Goal: Task Accomplishment & Management: Use online tool/utility

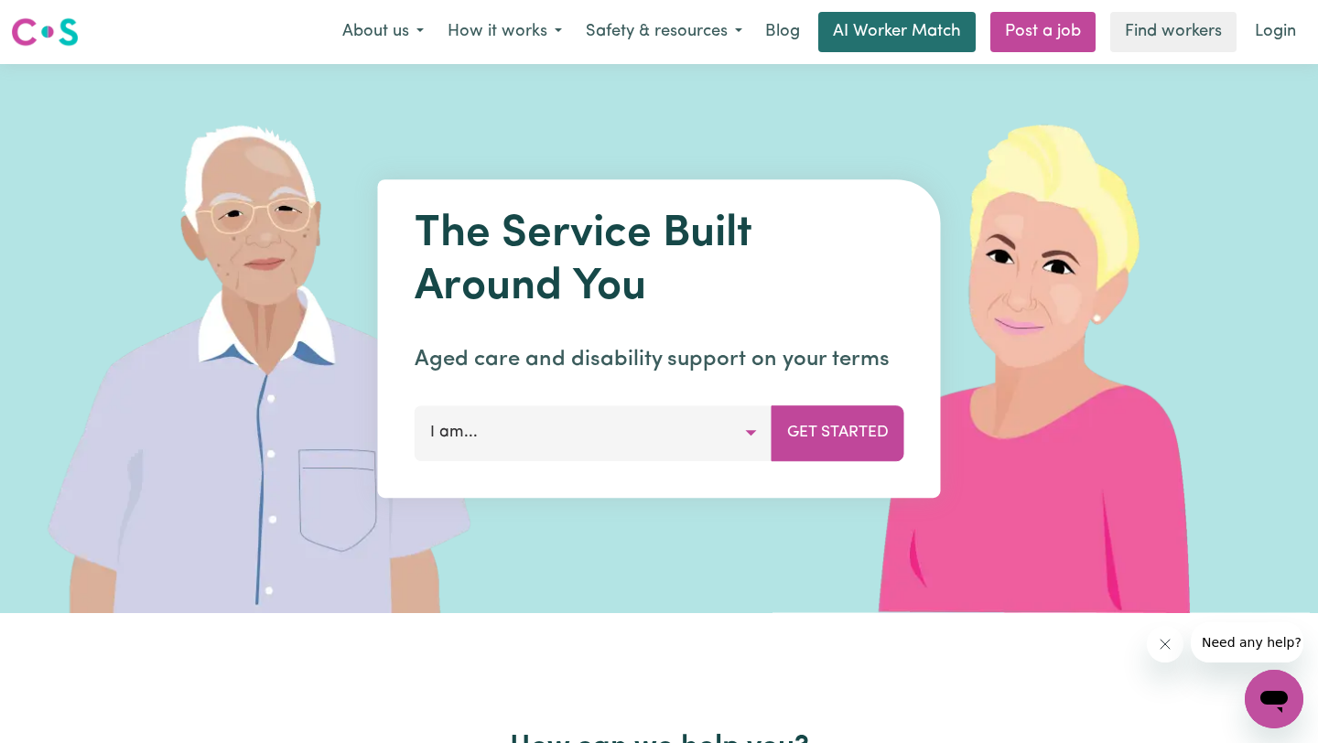
click at [934, 44] on link "AI Worker Match" at bounding box center [896, 32] width 157 height 40
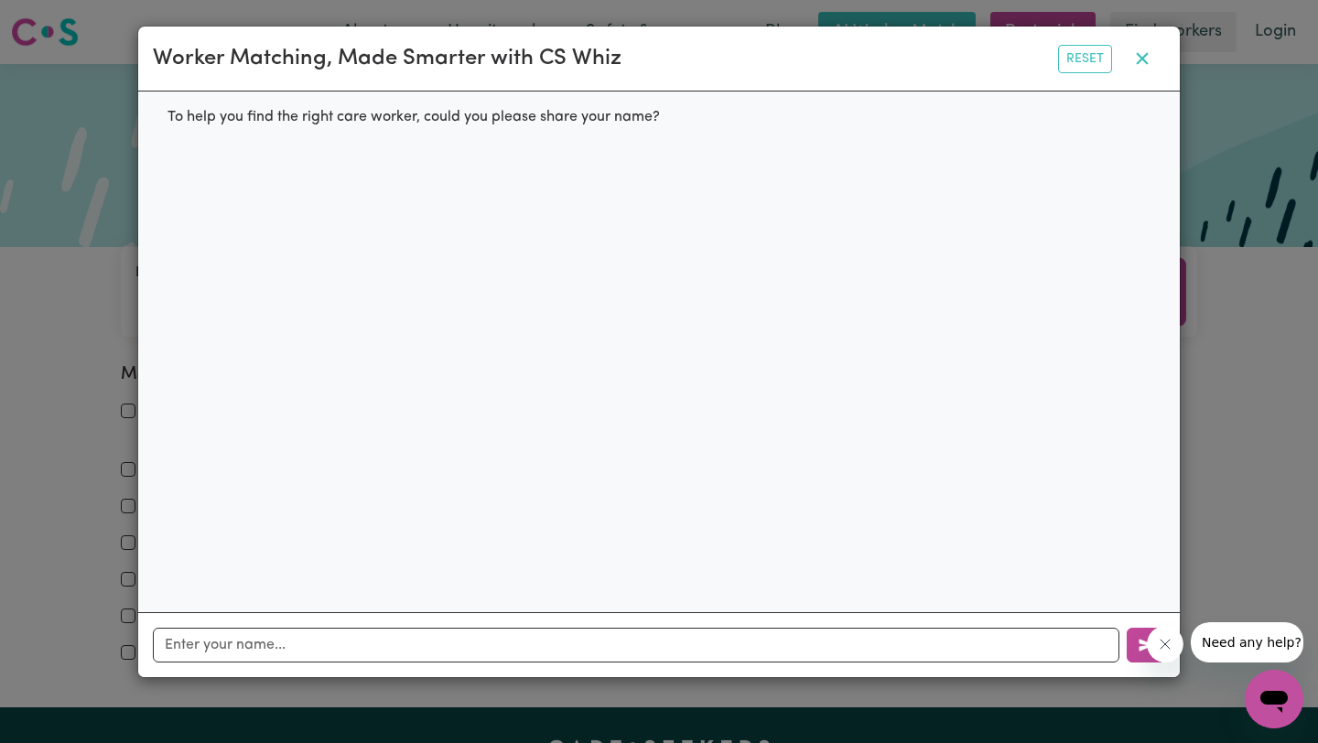
click at [1146, 53] on icon "button" at bounding box center [1142, 59] width 22 height 22
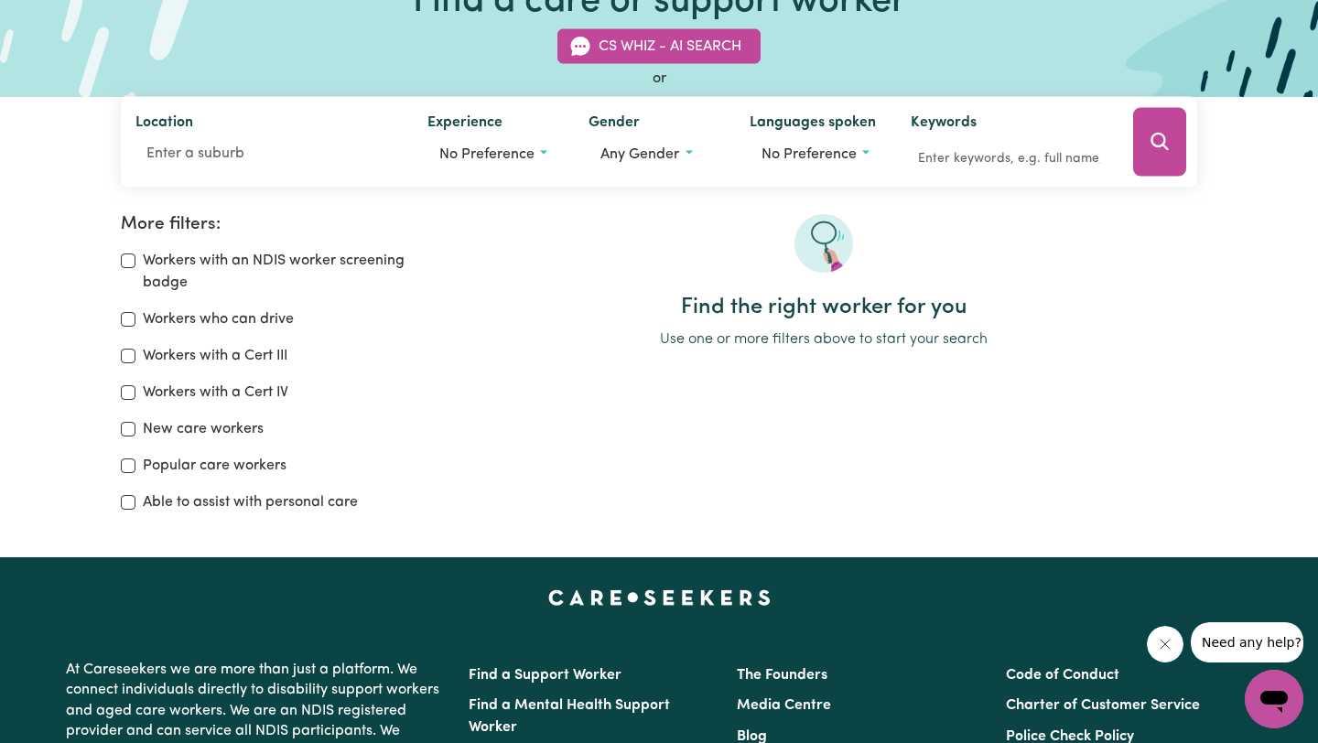
scroll to position [151, 0]
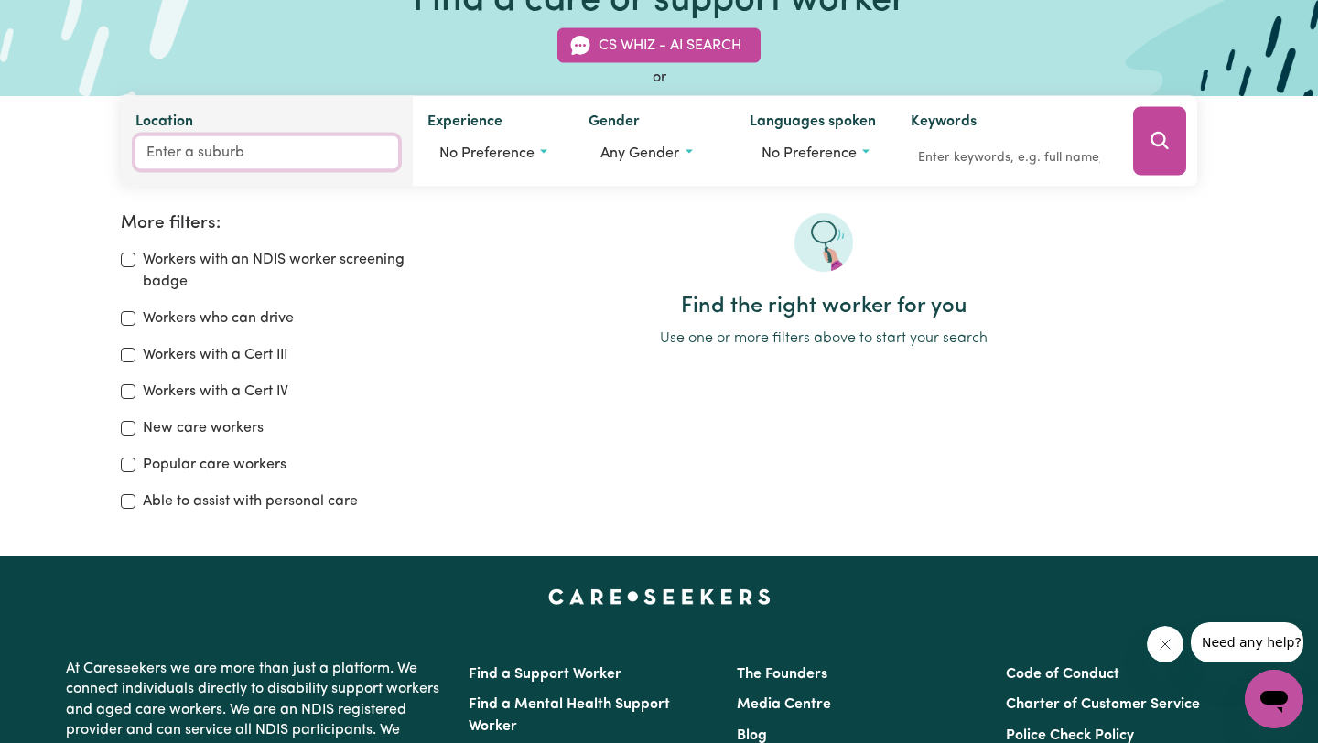
click at [191, 161] on input "Location" at bounding box center [266, 152] width 263 height 33
type input "DOVE"
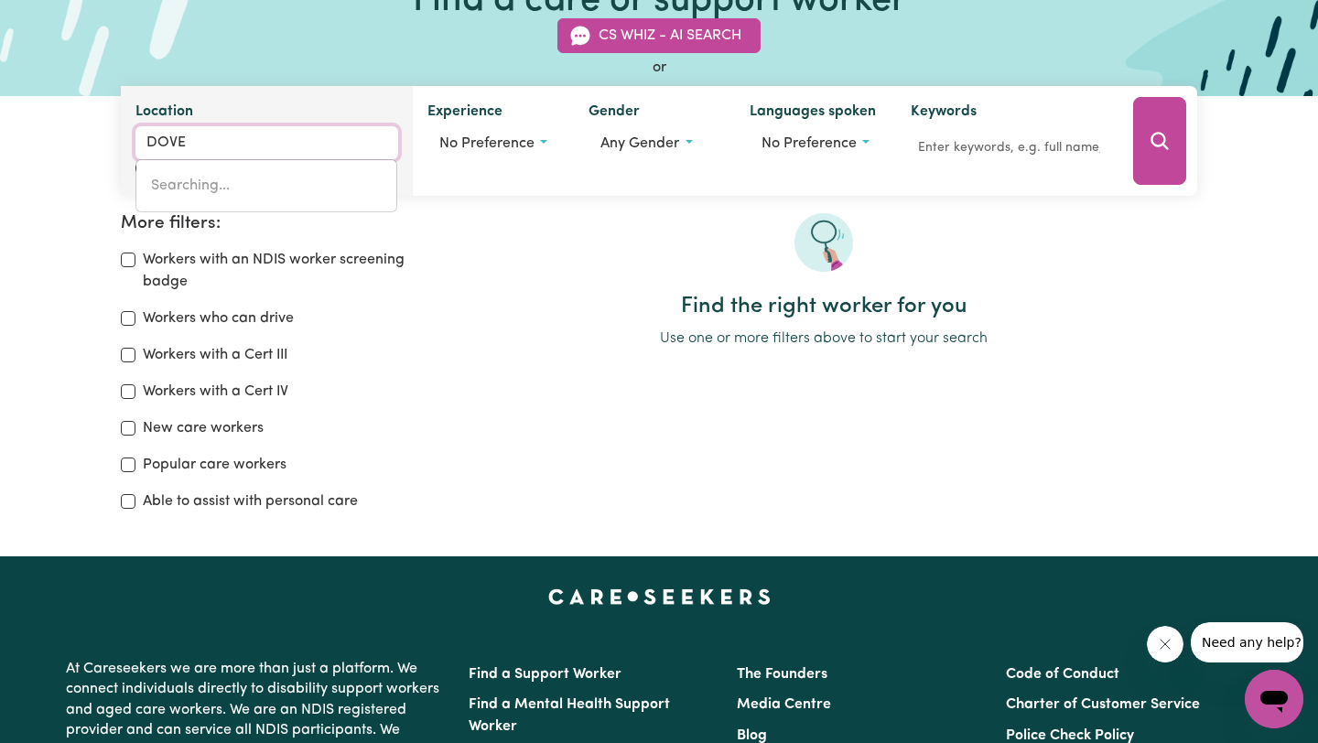
type input "[GEOGRAPHIC_DATA], [GEOGRAPHIC_DATA], 7117"
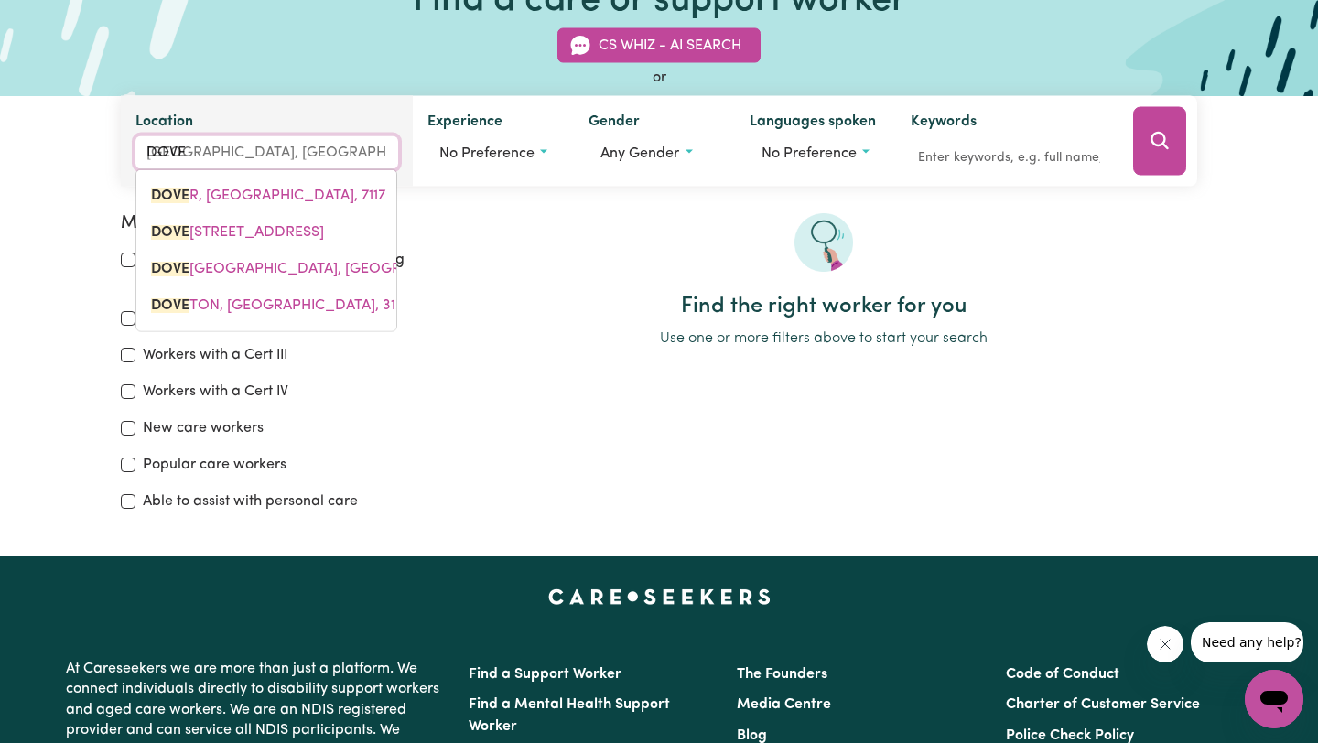
type input "DOVET"
type input "DOVETO"
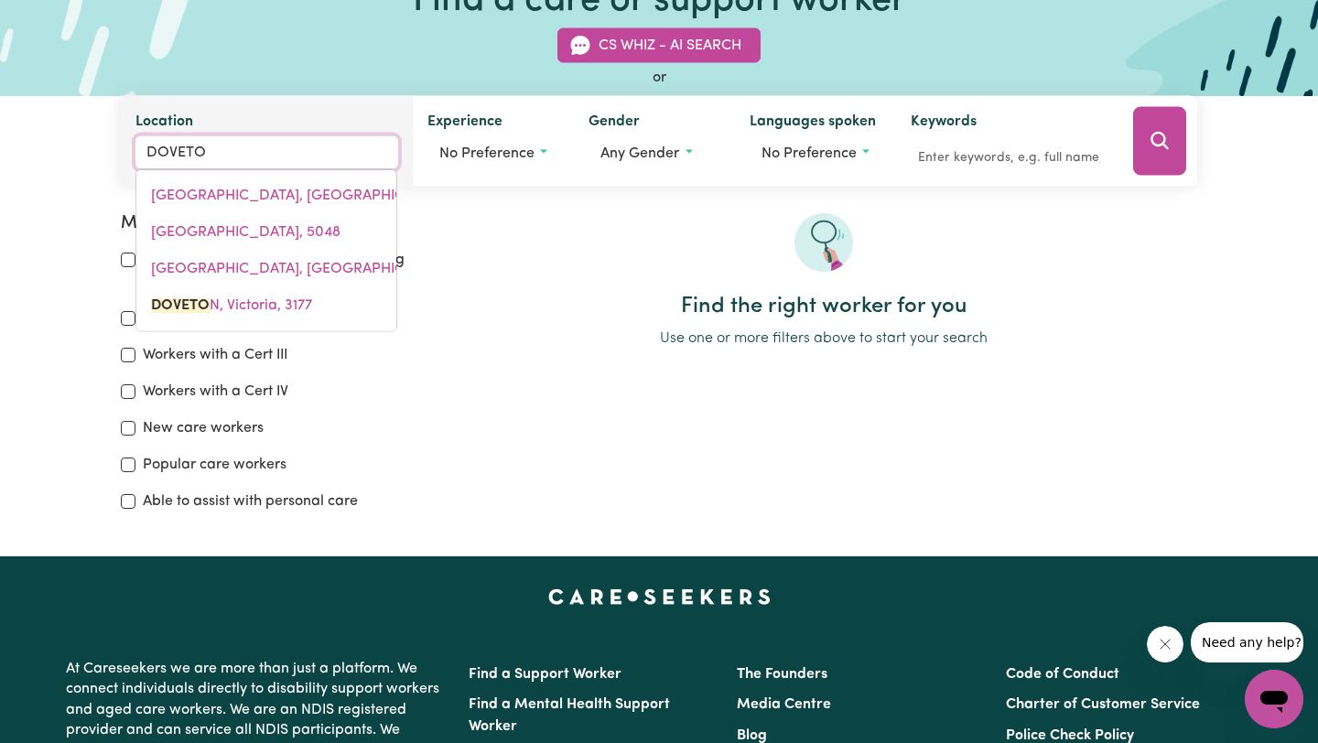
type input "DOVETON, [GEOGRAPHIC_DATA], 3177"
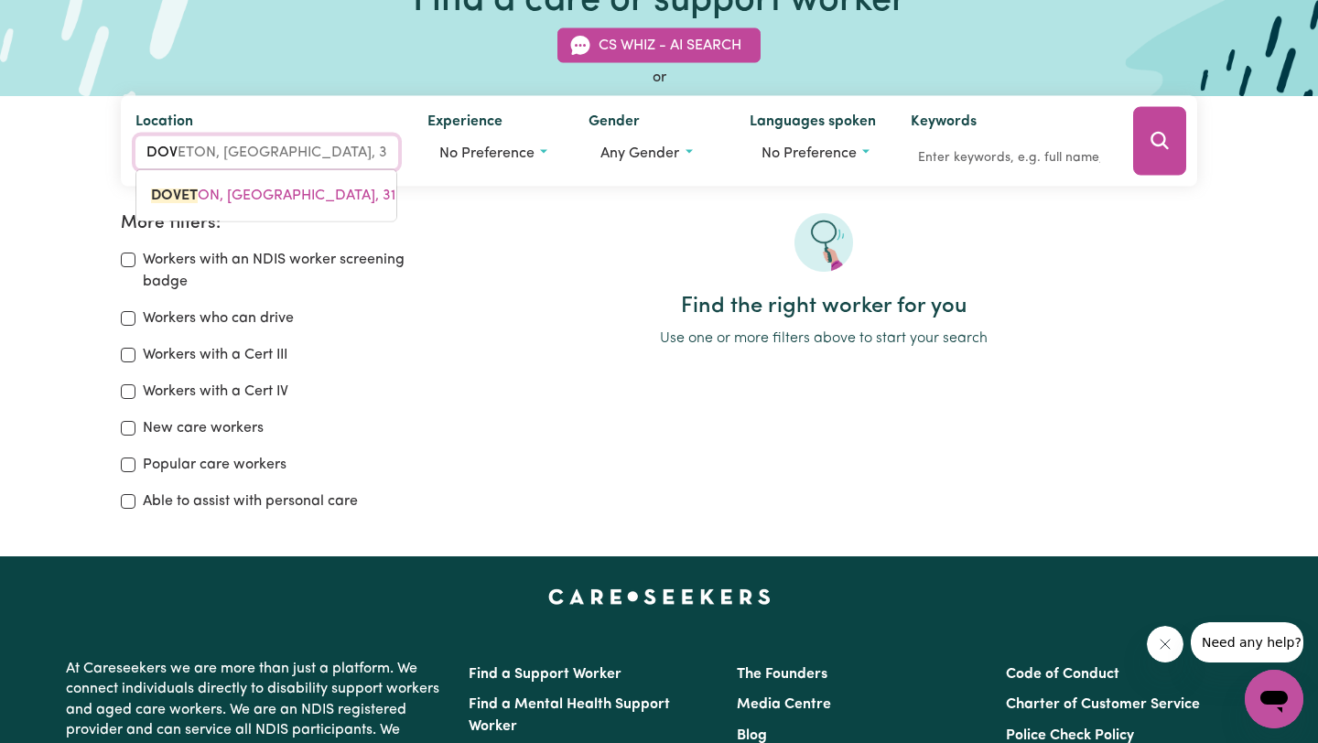
type input "DO"
type input "D"
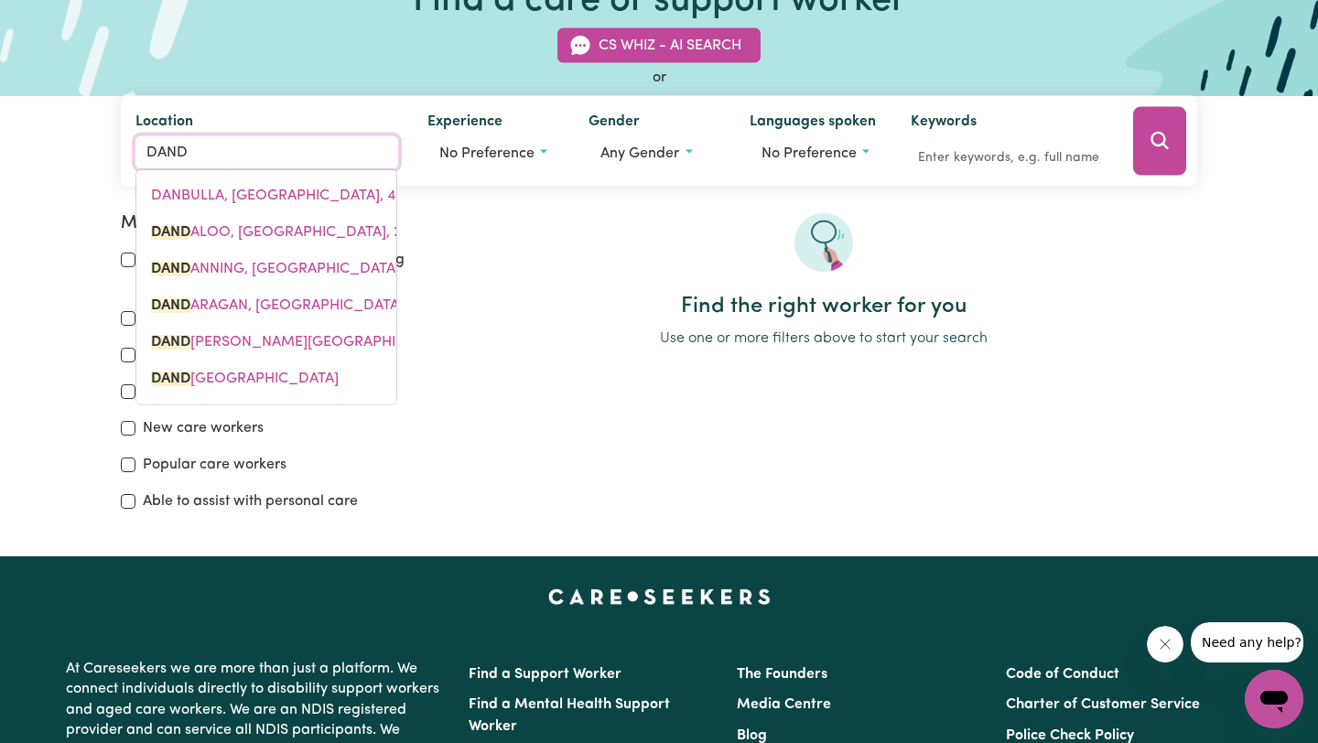
type input "DANDE"
type input "DANDENONG, [GEOGRAPHIC_DATA], 3175"
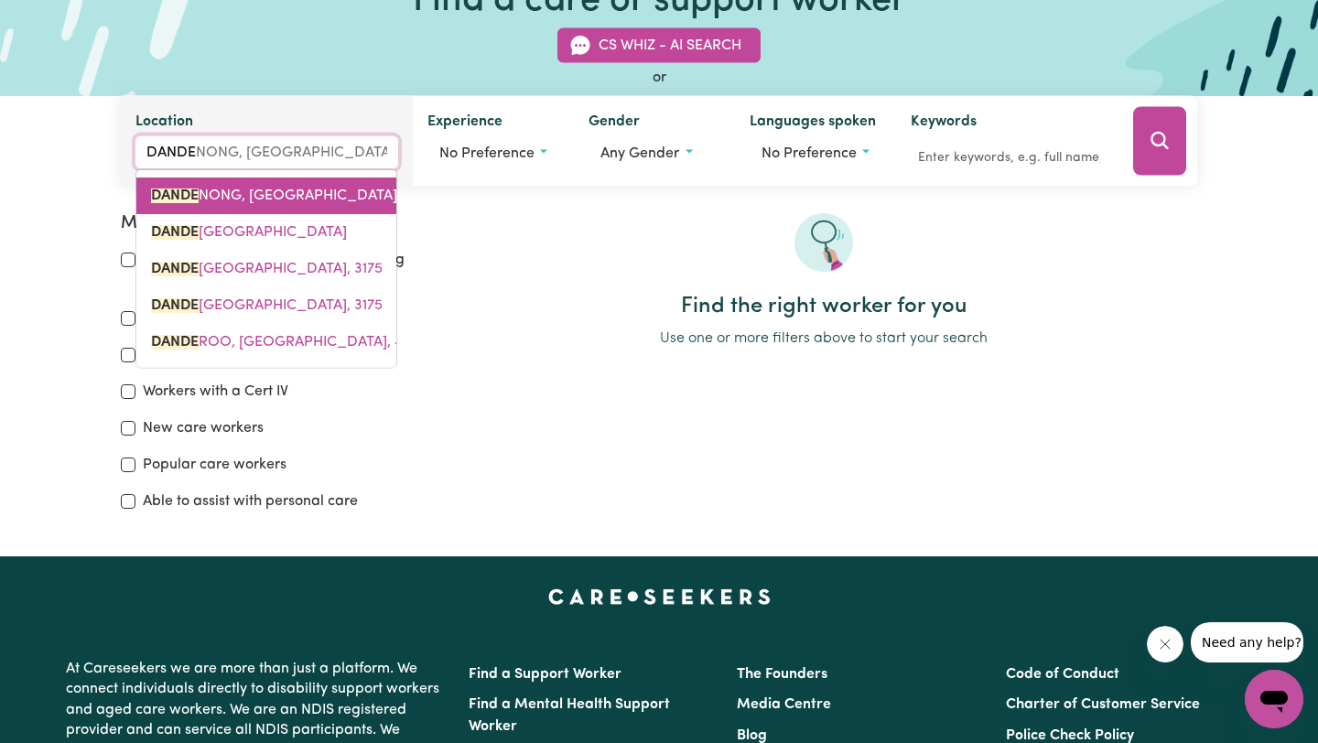
click at [340, 192] on link "DANDE NONG, [GEOGRAPHIC_DATA], 3175" at bounding box center [266, 196] width 260 height 37
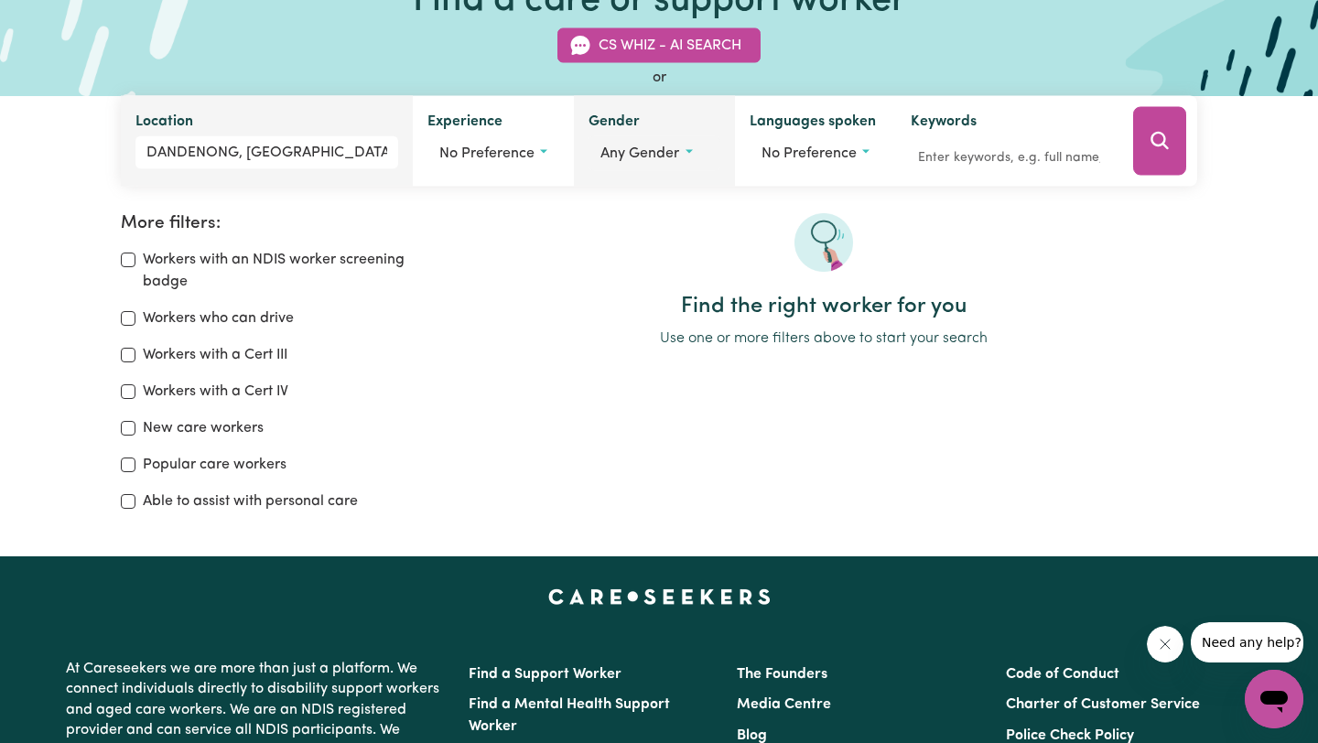
click at [661, 159] on span "Any gender" at bounding box center [639, 153] width 79 height 15
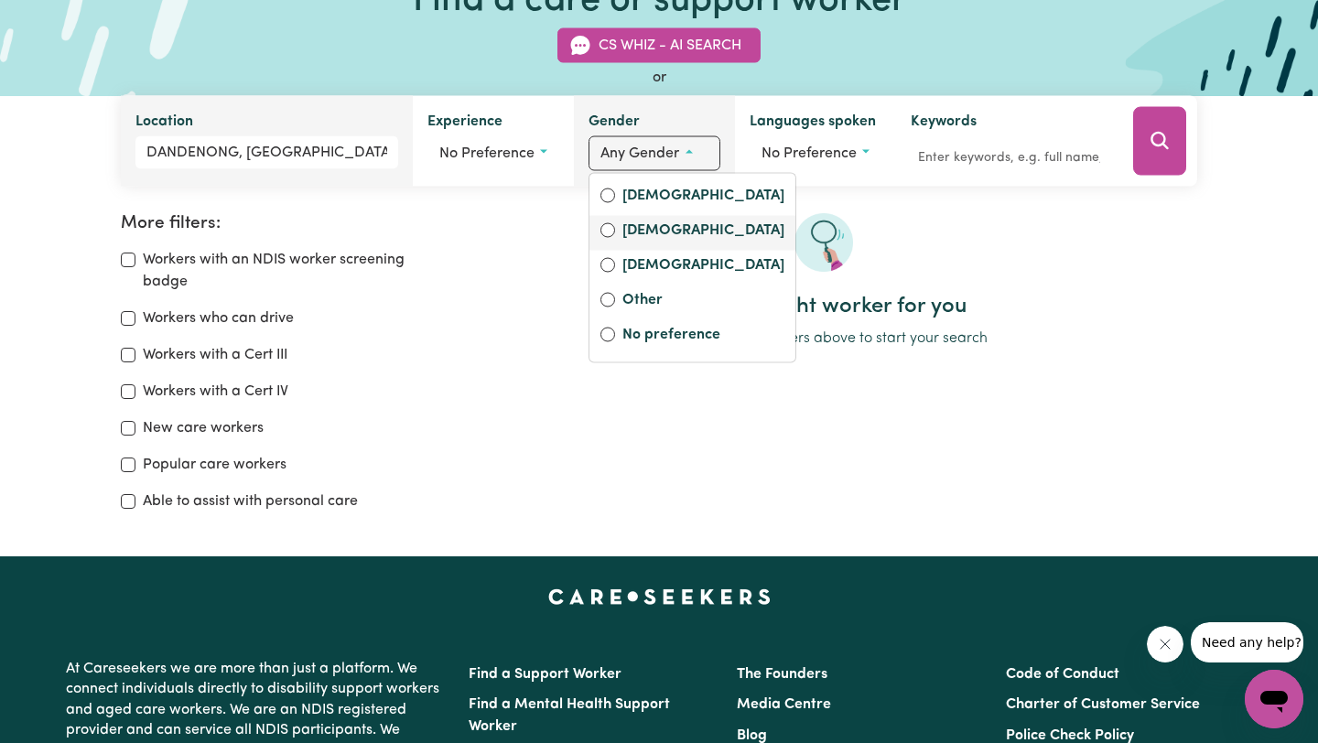
click at [659, 238] on label "[DEMOGRAPHIC_DATA]" at bounding box center [703, 233] width 162 height 26
click at [615, 238] on input "[DEMOGRAPHIC_DATA]" at bounding box center [607, 230] width 15 height 15
radio input "true"
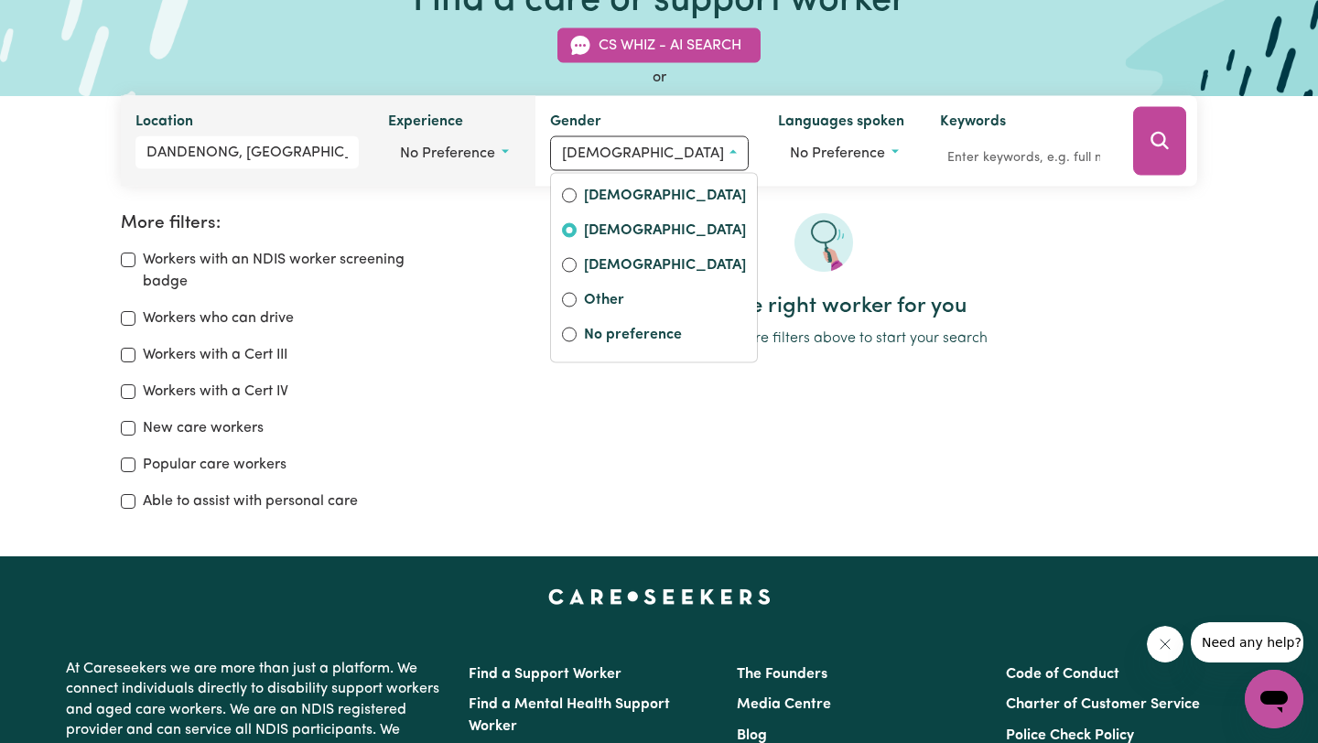
click at [535, 183] on div "Experience No preference" at bounding box center [453, 141] width 161 height 91
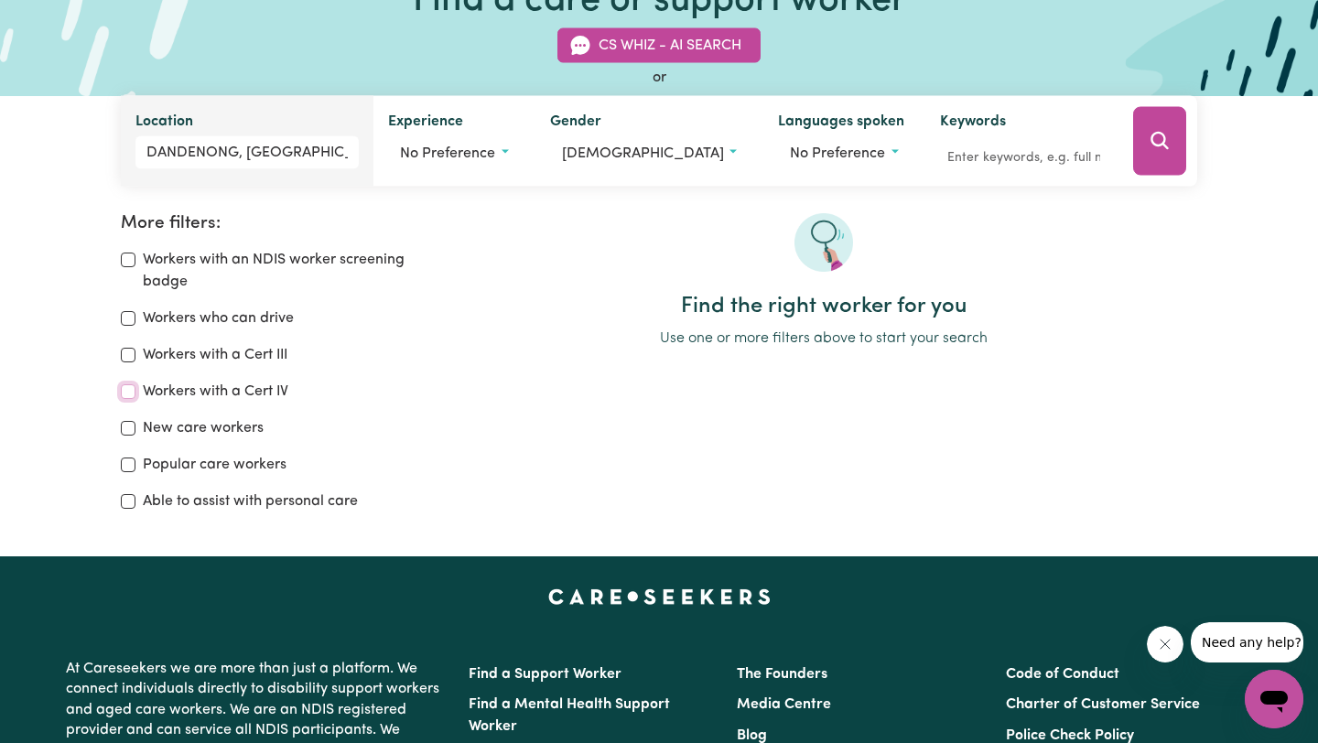
click at [128, 388] on input "Workers with a Cert IV" at bounding box center [128, 391] width 15 height 15
checkbox input "true"
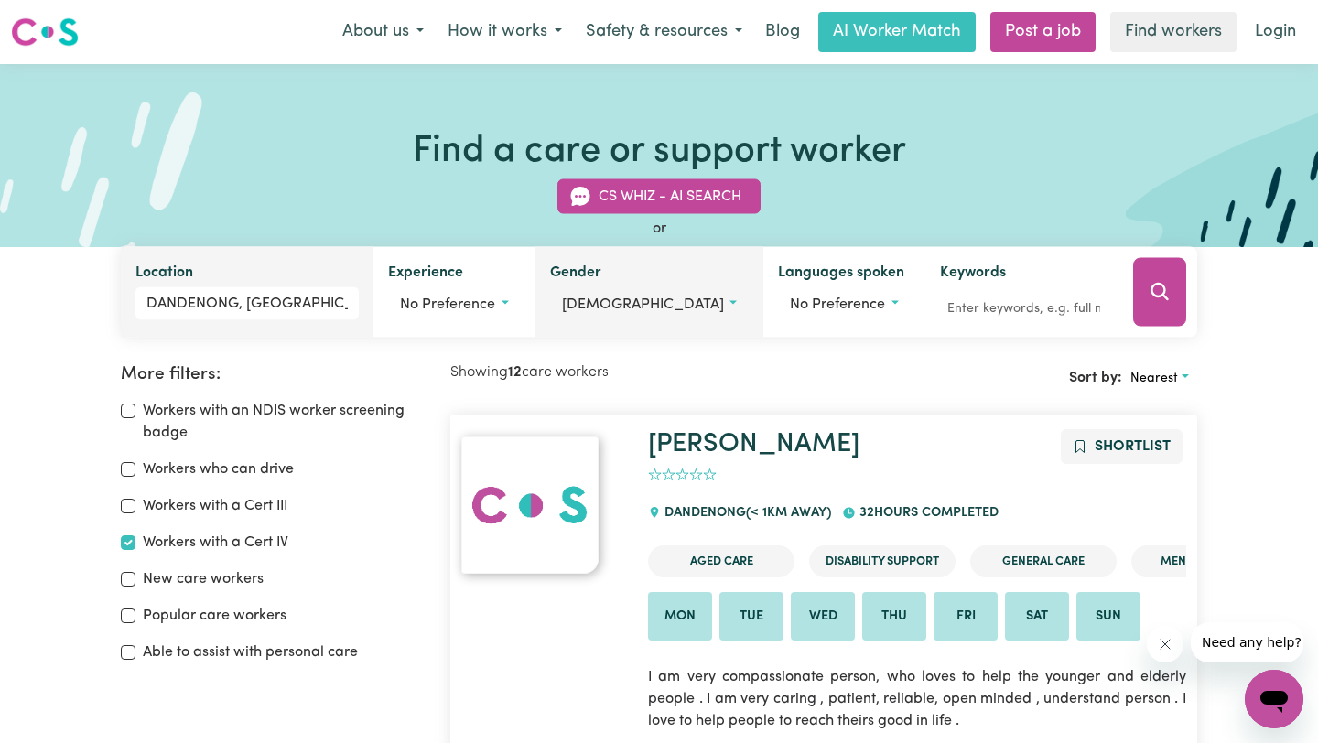
click at [634, 295] on button "[DEMOGRAPHIC_DATA]" at bounding box center [649, 304] width 199 height 35
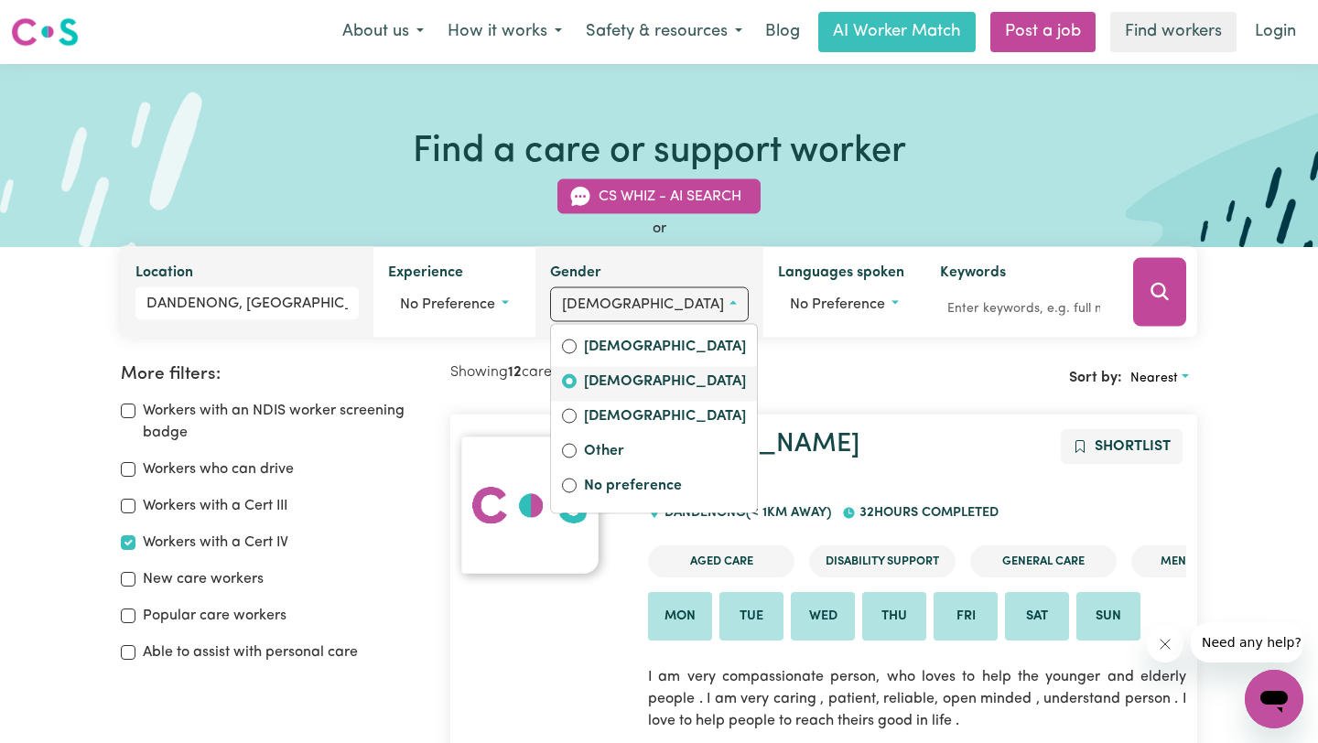
click at [650, 377] on label "[DEMOGRAPHIC_DATA]" at bounding box center [665, 384] width 162 height 26
click at [577, 377] on input "[DEMOGRAPHIC_DATA]" at bounding box center [569, 381] width 15 height 15
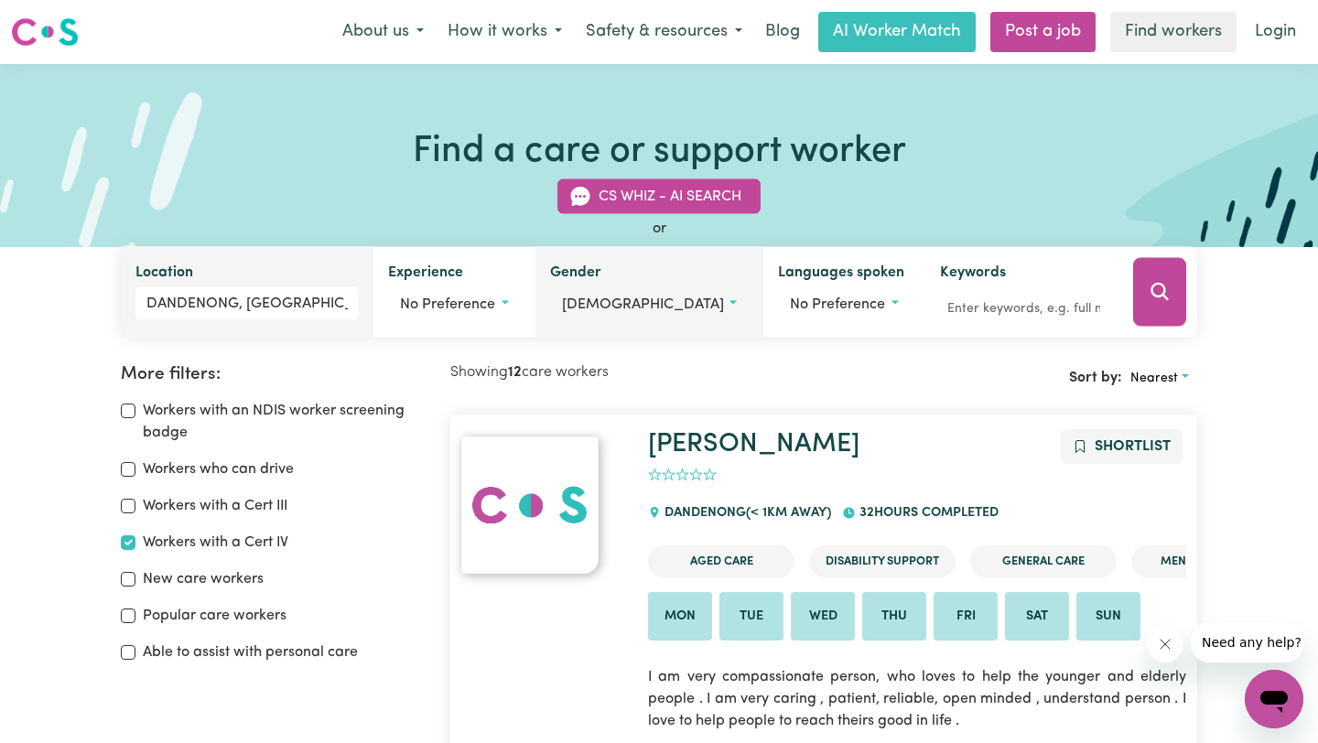
click at [671, 298] on button "[DEMOGRAPHIC_DATA]" at bounding box center [649, 304] width 199 height 35
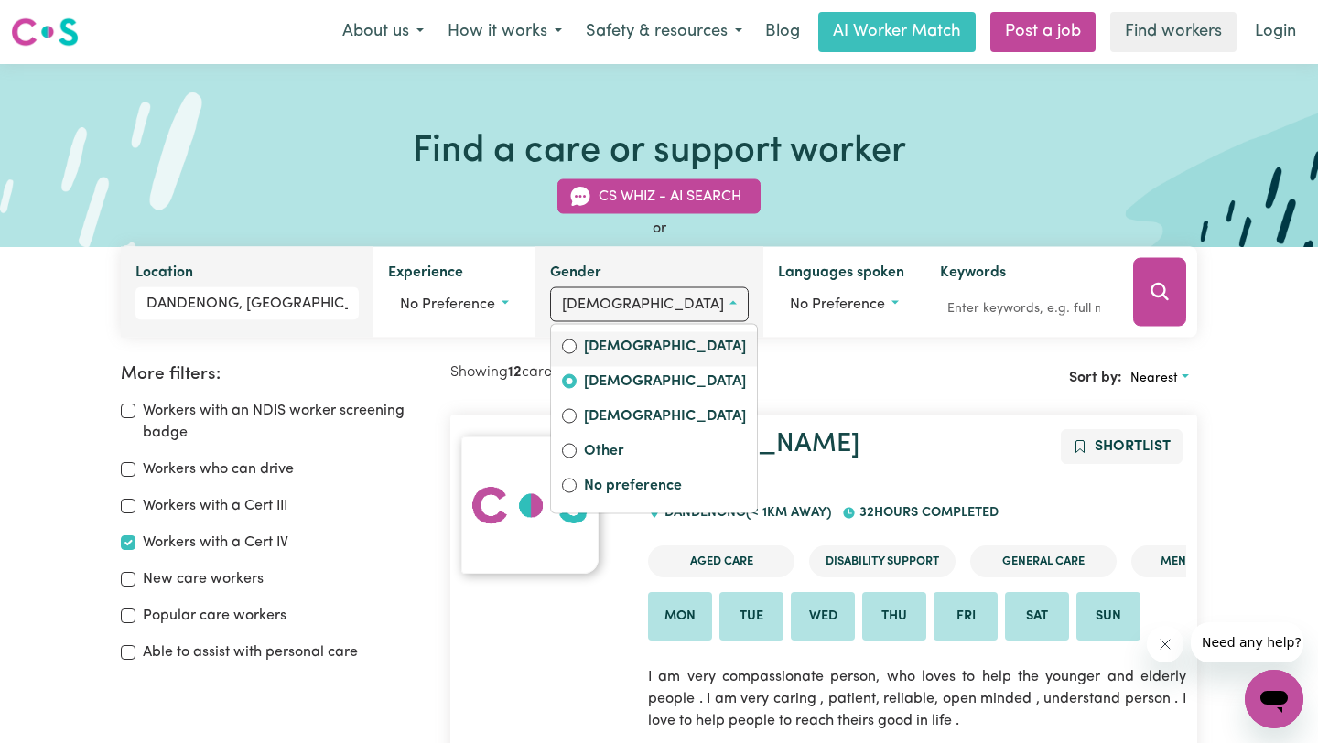
click at [647, 341] on label "[DEMOGRAPHIC_DATA]" at bounding box center [665, 349] width 162 height 26
click at [577, 341] on input "[DEMOGRAPHIC_DATA]" at bounding box center [569, 347] width 15 height 15
radio input "true"
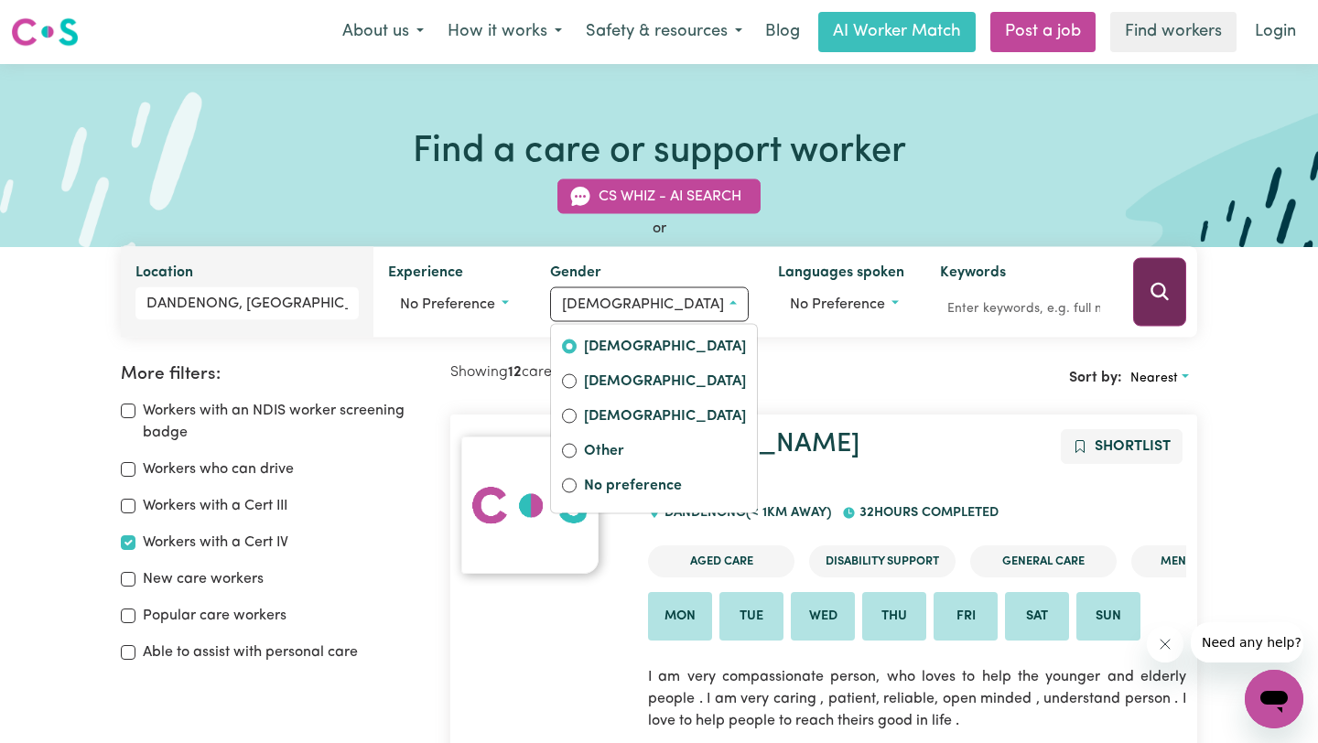
click at [1149, 297] on icon "Search" at bounding box center [1160, 292] width 22 height 22
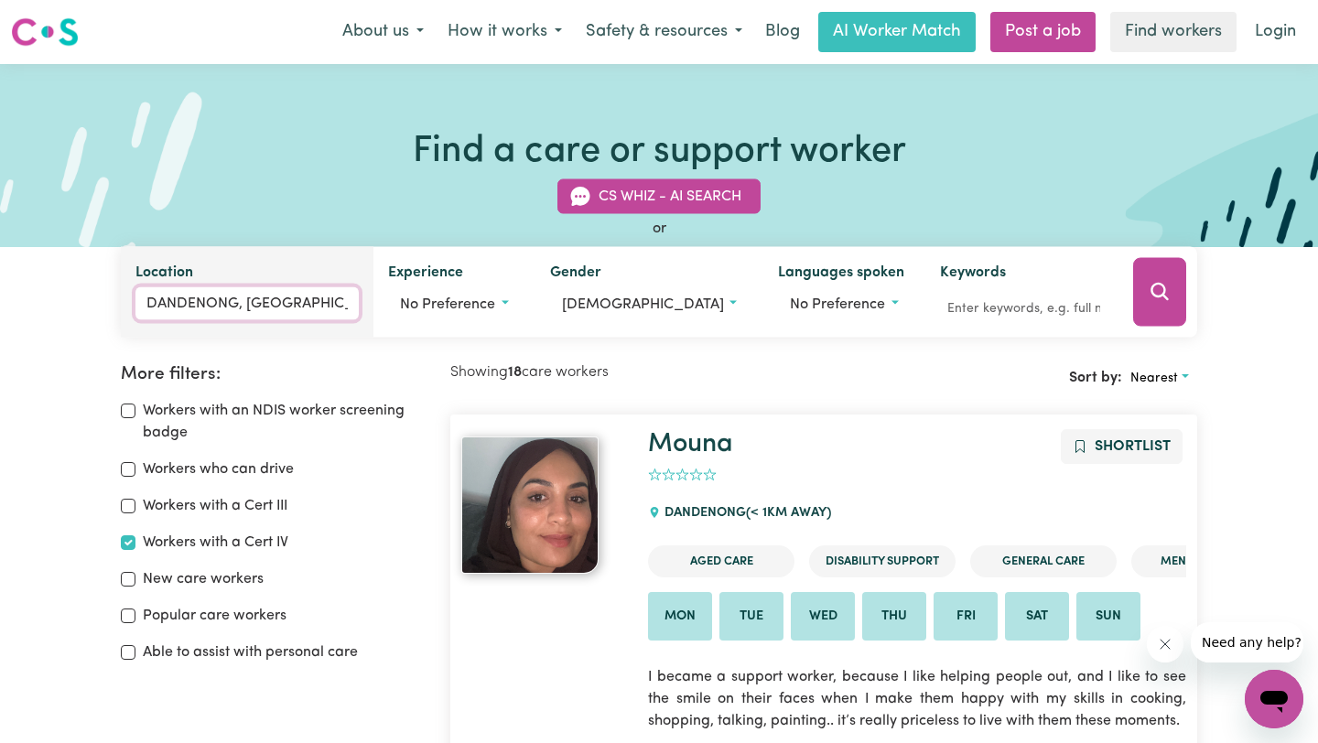
type input "DANDENONG, [GEOGRAPHIC_DATA], 3175"
click at [324, 296] on input "DANDENONG, [GEOGRAPHIC_DATA]" at bounding box center [246, 303] width 223 height 33
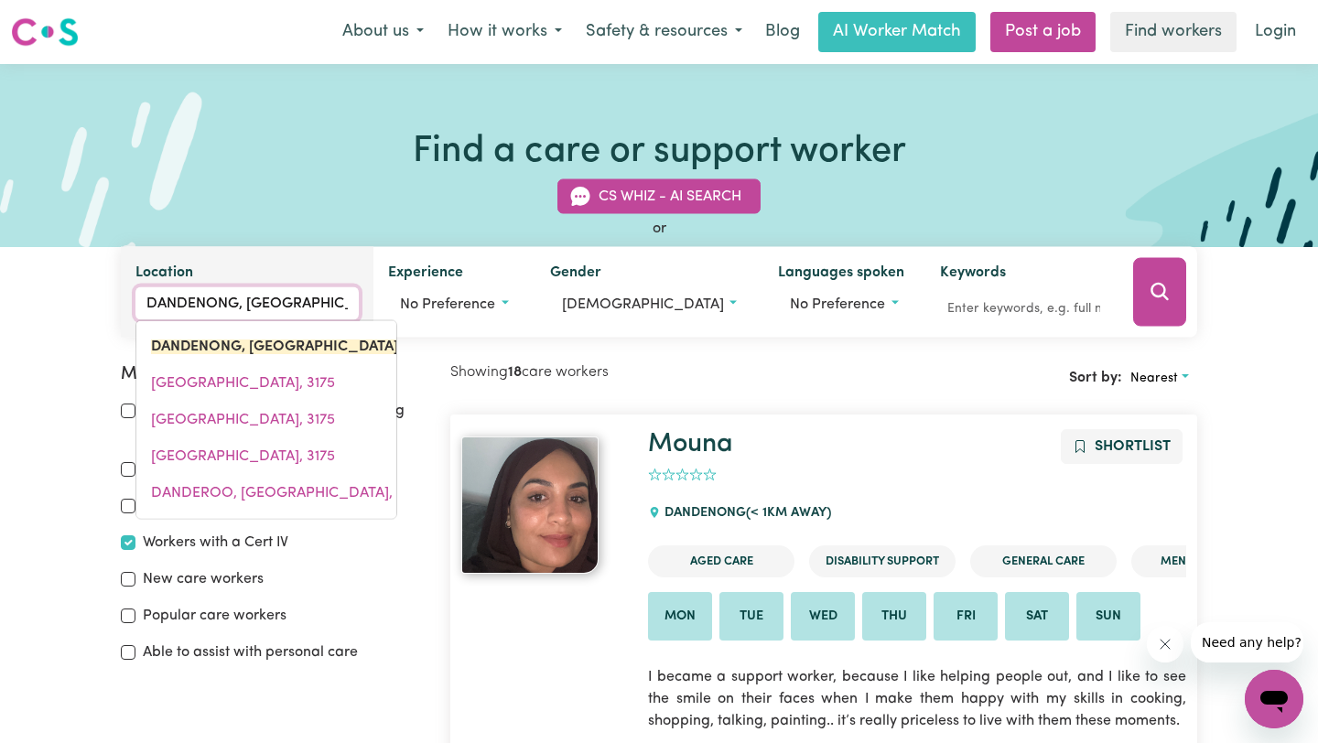
click at [324, 296] on input "DANDENONG, [GEOGRAPHIC_DATA]" at bounding box center [246, 303] width 223 height 33
type input "C"
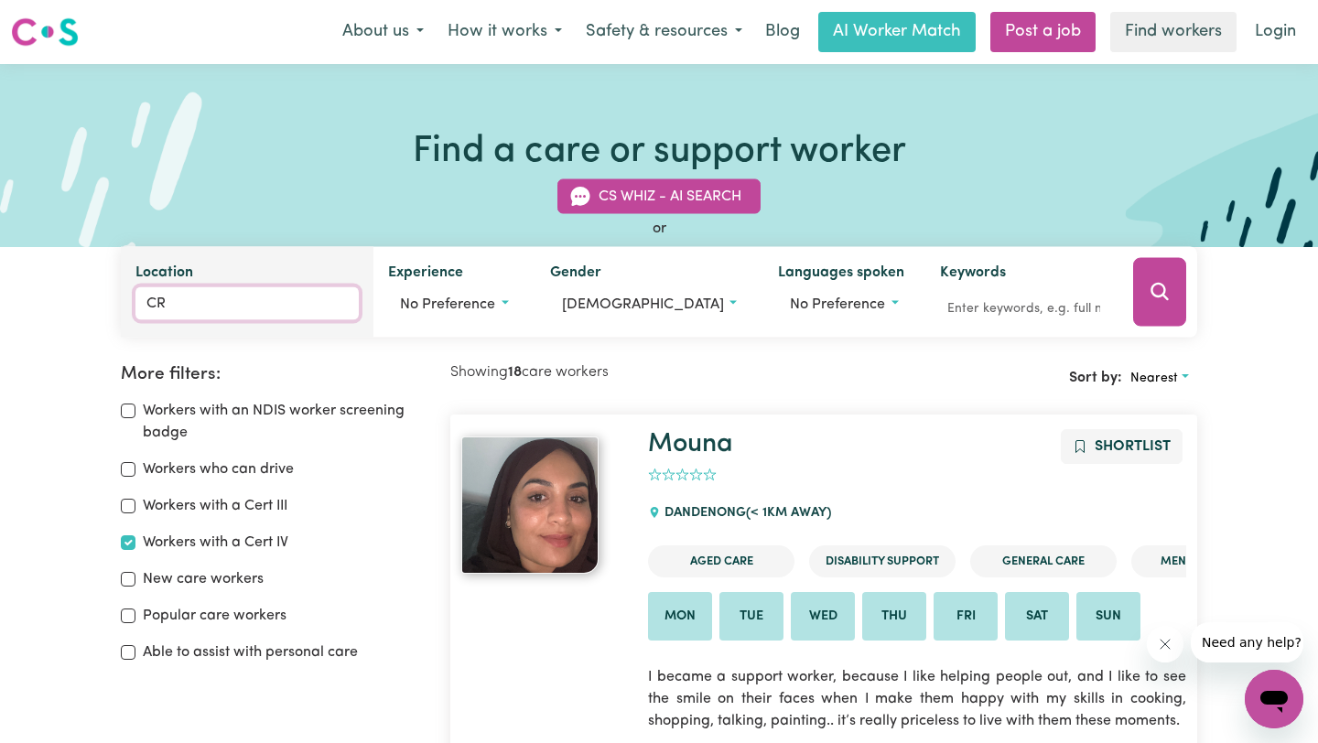
type input "CRA"
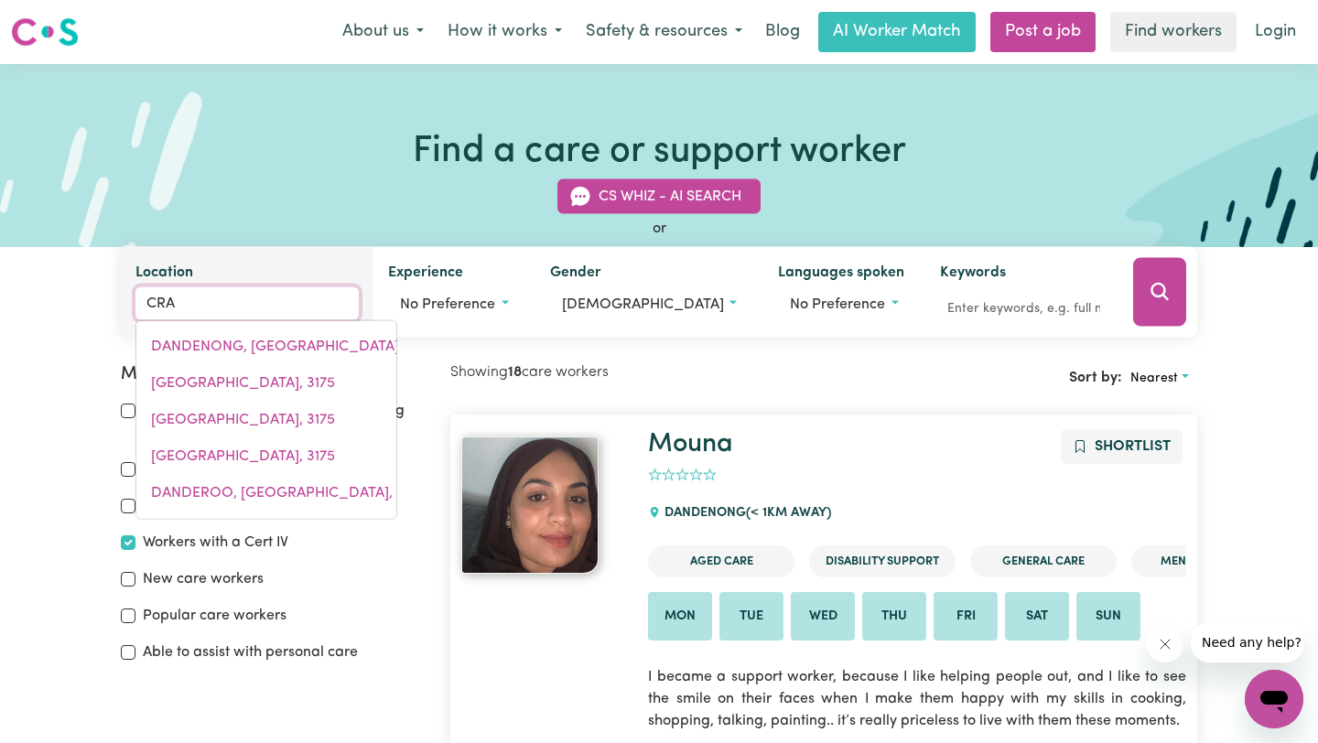
type input "[GEOGRAPHIC_DATA], [GEOGRAPHIC_DATA], 2483"
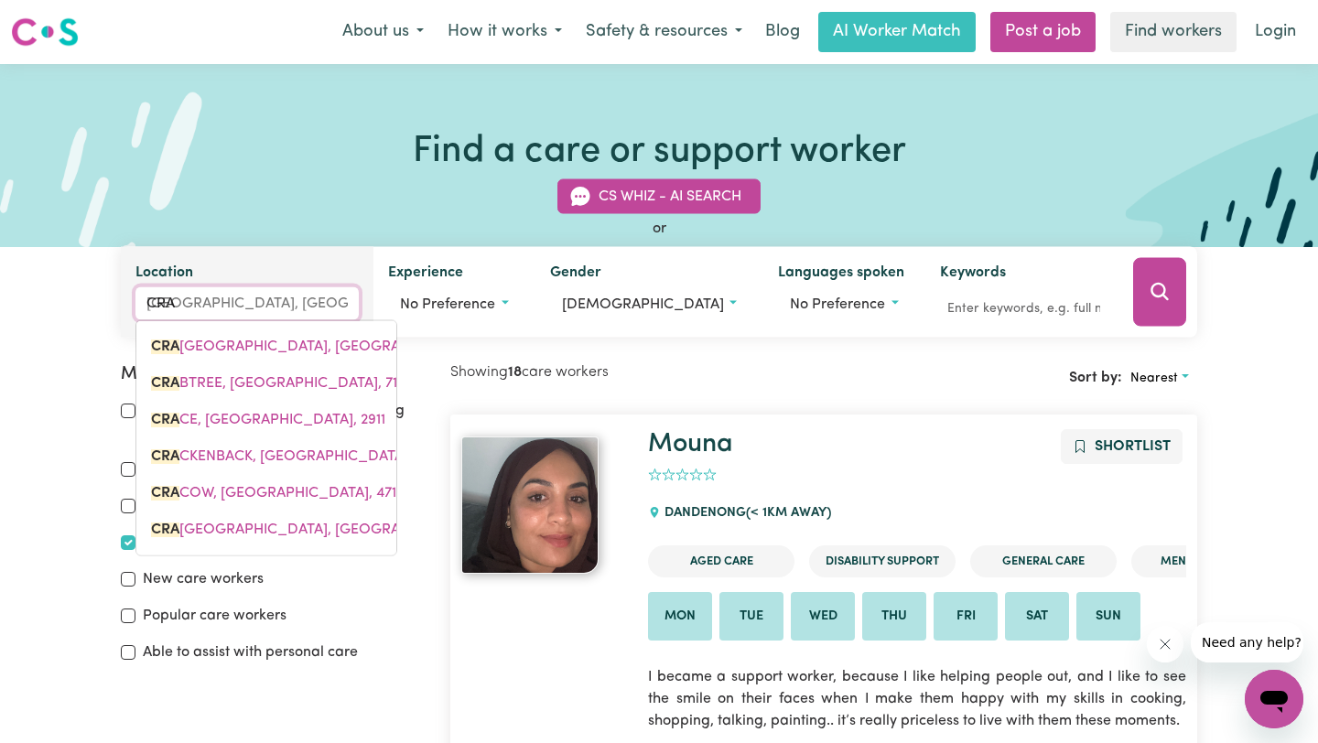
type input "CRAN"
type input "CRANBOURNE, [GEOGRAPHIC_DATA], 3977"
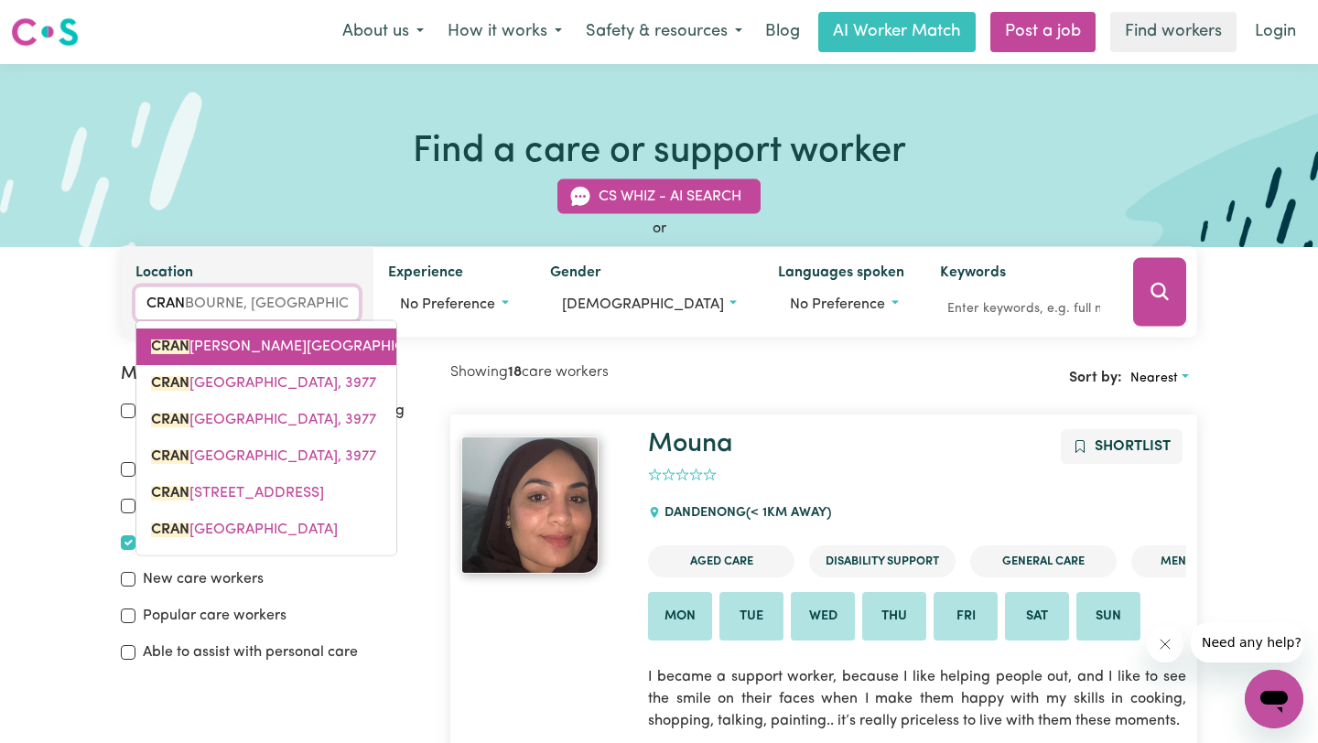
click at [297, 349] on span "[PERSON_NAME][GEOGRAPHIC_DATA], 3977" at bounding box center [322, 347] width 342 height 15
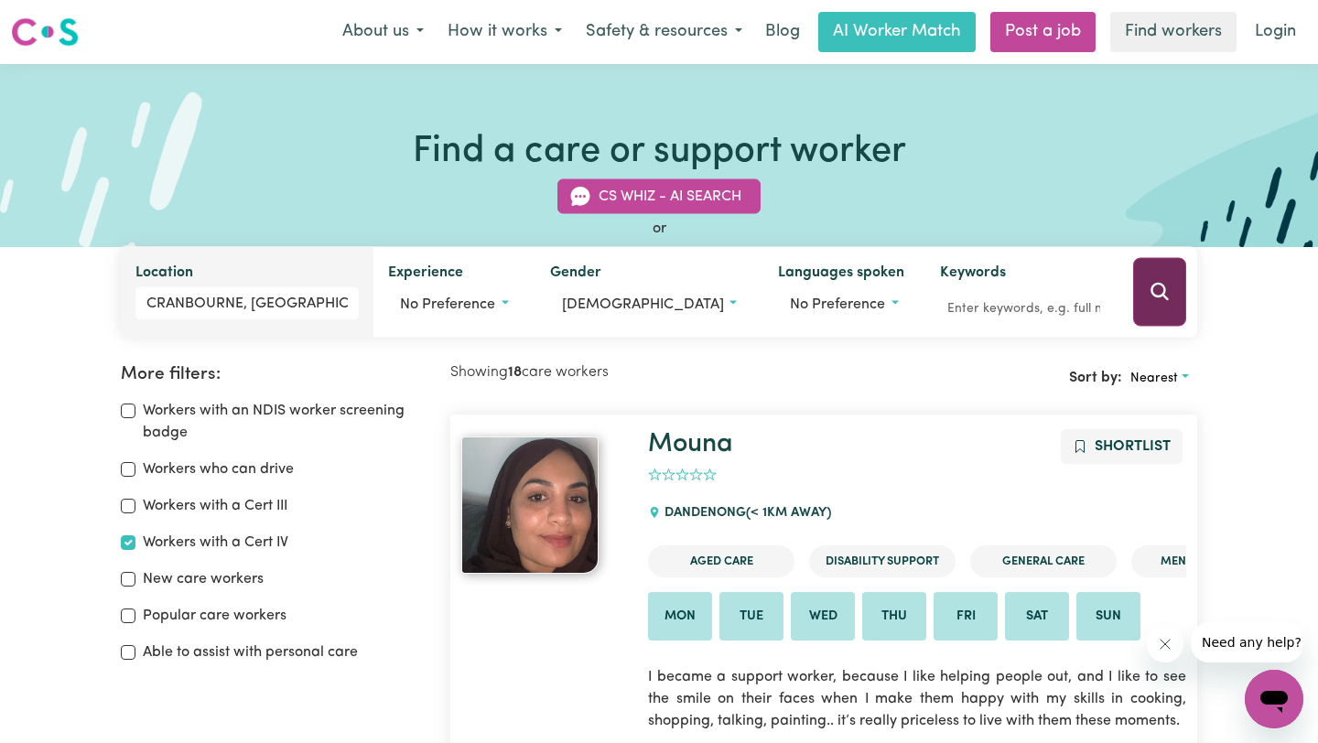
click at [1142, 286] on button "Search" at bounding box center [1159, 292] width 53 height 69
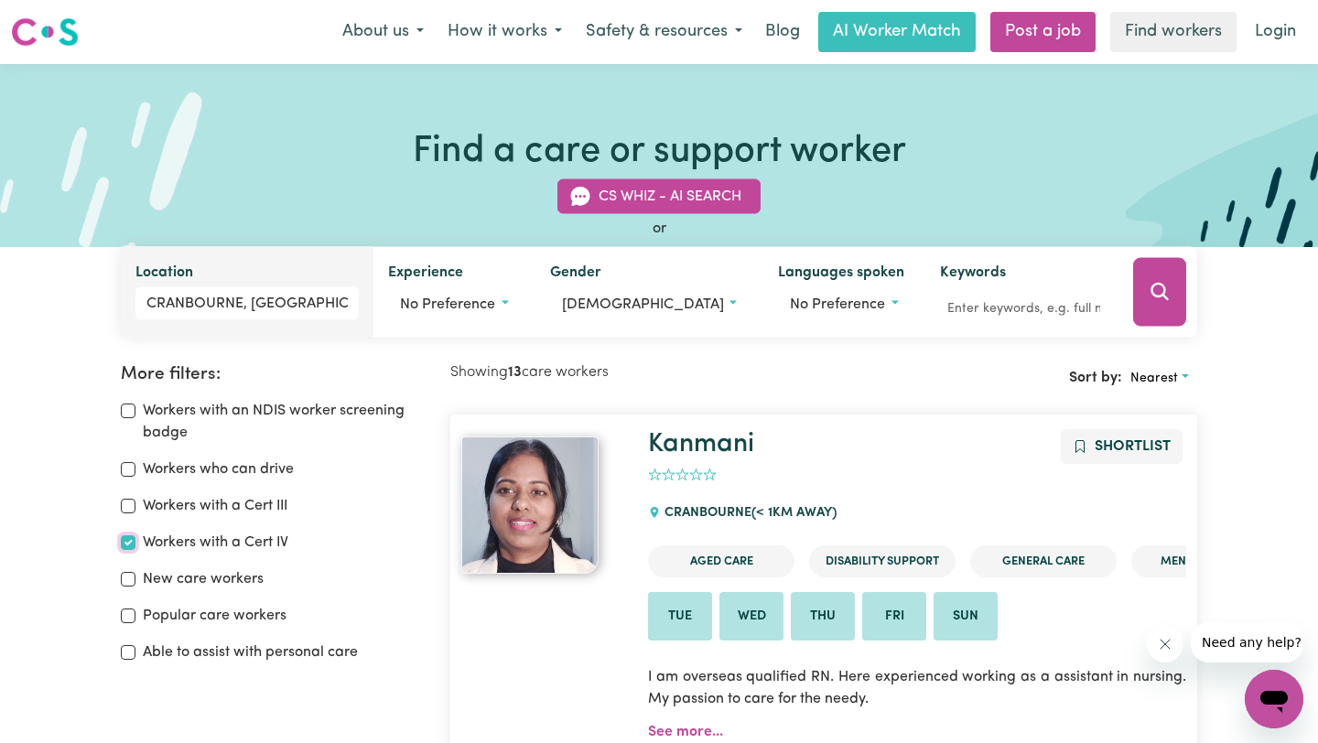
click at [128, 542] on input "Workers with a Cert IV" at bounding box center [128, 542] width 15 height 15
checkbox input "false"
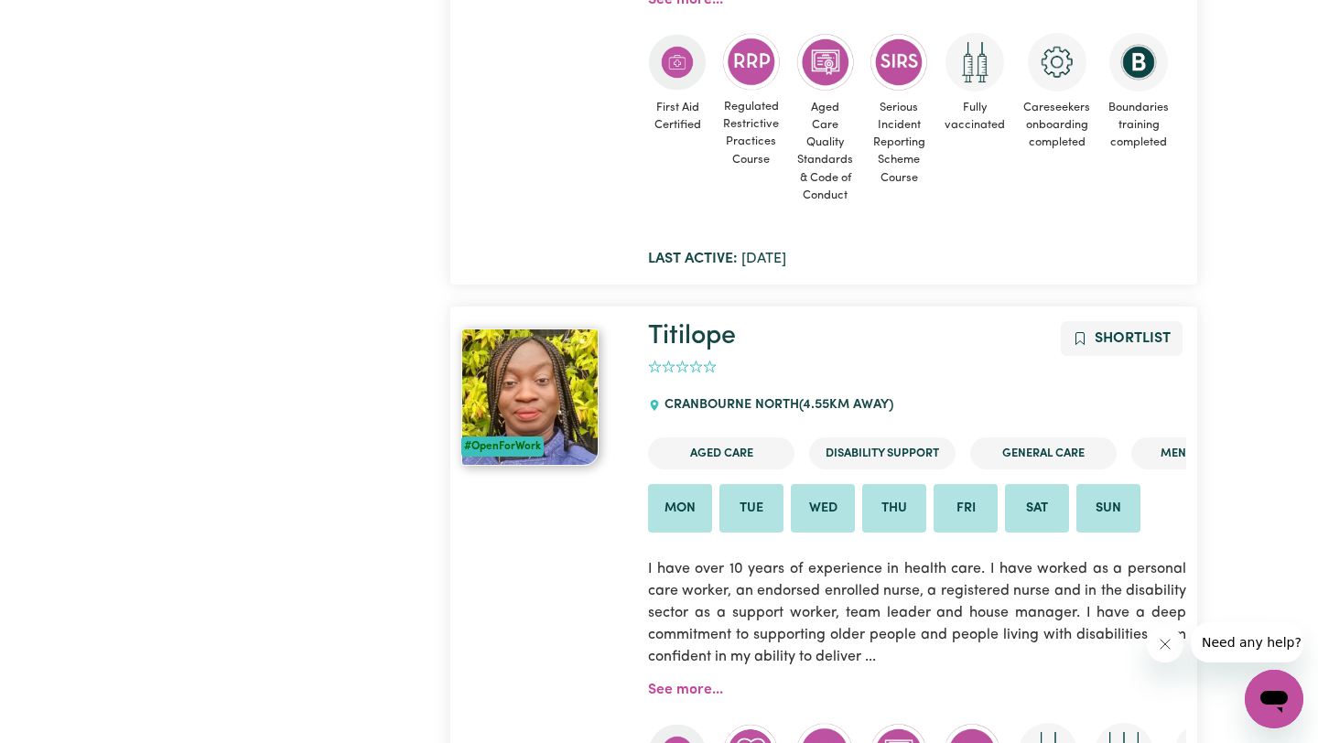
scroll to position [7962, 0]
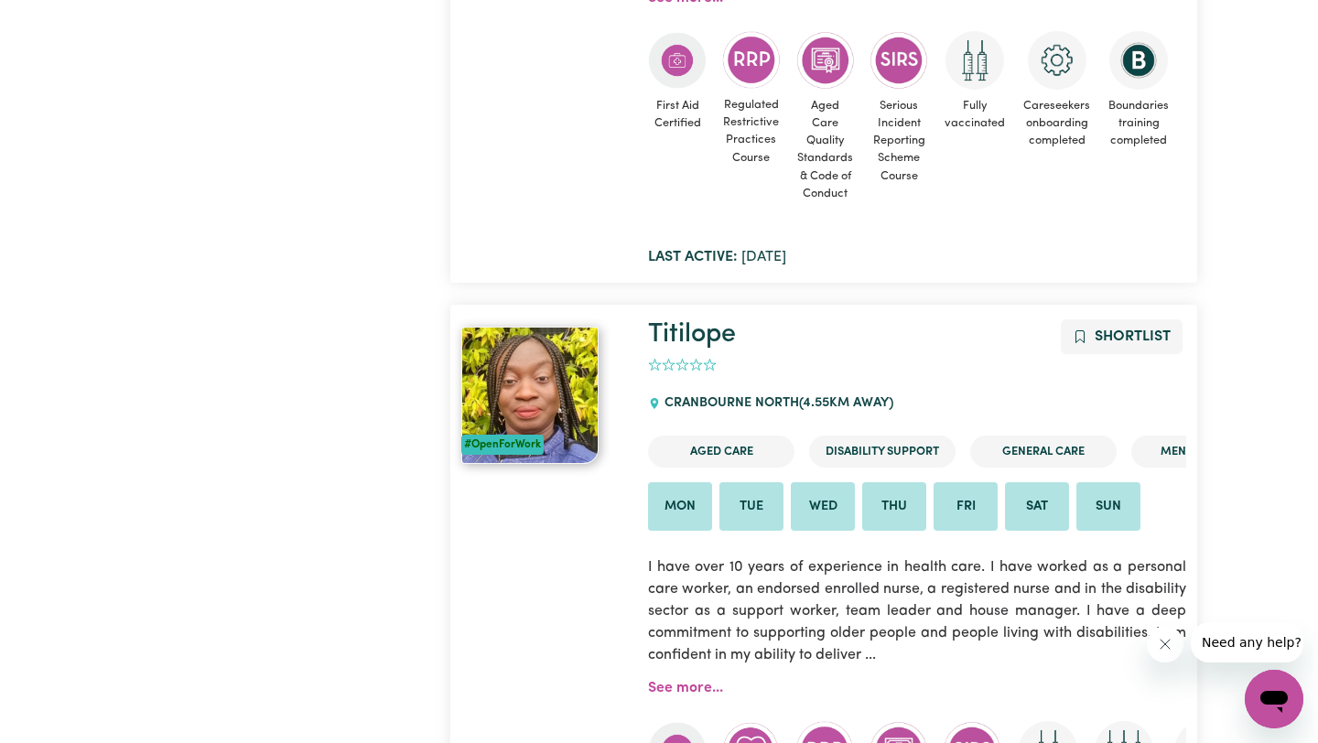
click at [539, 395] on img at bounding box center [529, 395] width 137 height 137
